Goal: Transaction & Acquisition: Obtain resource

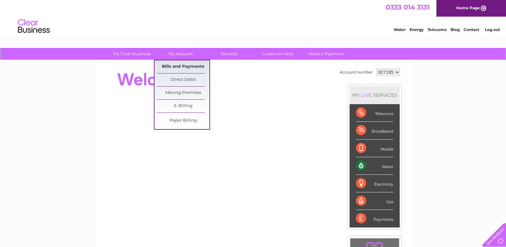
click at [181, 65] on link "Bills and Payments" at bounding box center [183, 66] width 53 height 13
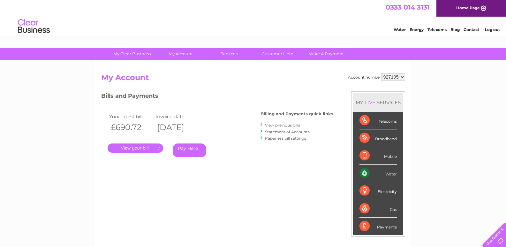
click at [288, 131] on link "Statement of Accounts" at bounding box center [287, 131] width 45 height 5
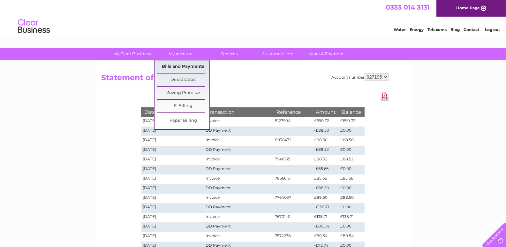
click at [179, 68] on link "Bills and Payments" at bounding box center [183, 66] width 53 height 13
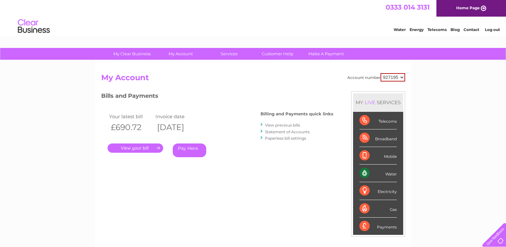
click at [137, 148] on link "." at bounding box center [136, 147] width 56 height 9
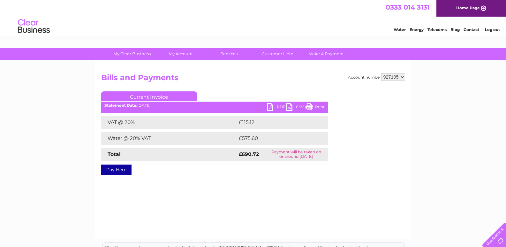
click at [272, 106] on link "PDF" at bounding box center [276, 107] width 19 height 9
